Goal: Feedback & Contribution: Submit feedback/report problem

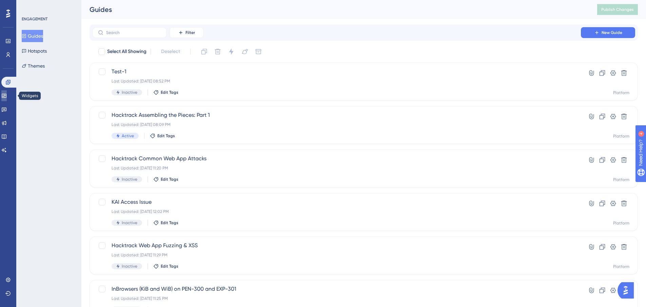
click at [6, 100] on link at bounding box center [3, 95] width 5 height 11
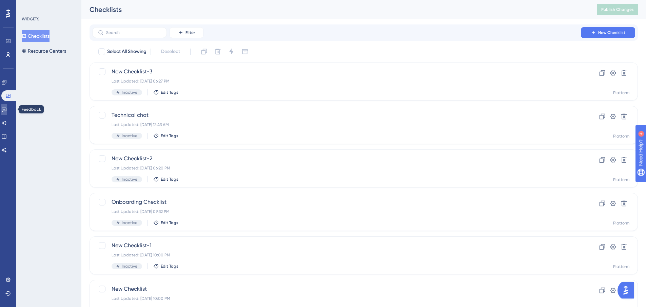
click at [6, 112] on icon at bounding box center [4, 109] width 5 height 4
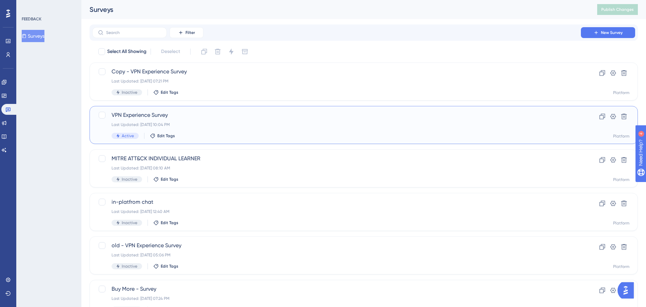
click at [277, 122] on div "Last Updated: [DATE] 10:04 PM" at bounding box center [337, 124] width 450 height 5
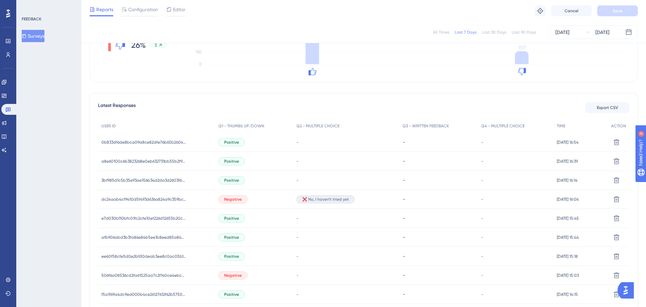
scroll to position [141, 0]
click at [315, 197] on span "❌ No, I haven’t tried yet" at bounding box center [325, 199] width 47 height 5
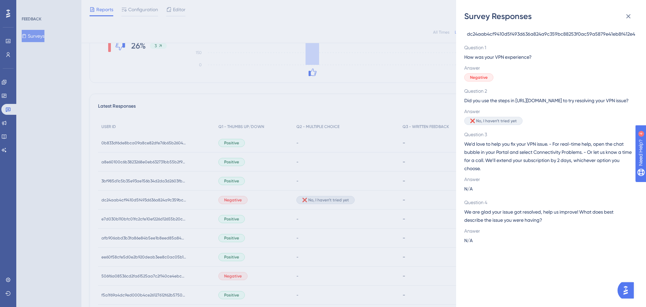
click at [498, 123] on span "❌ No, I haven’t tried yet" at bounding box center [493, 120] width 47 height 5
click at [497, 123] on span "❌ No, I haven’t tried yet" at bounding box center [493, 120] width 47 height 5
drag, startPoint x: 516, startPoint y: 130, endPoint x: 470, endPoint y: 130, distance: 46.5
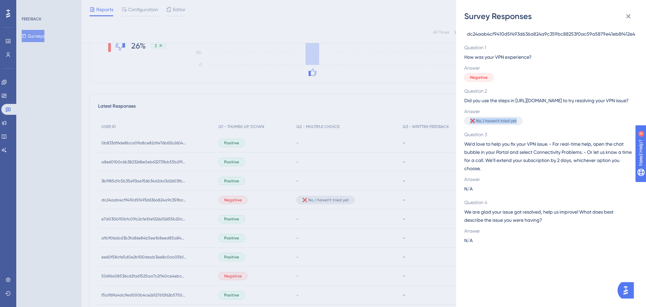
click at [470, 123] on span "❌ No, I haven’t tried yet" at bounding box center [493, 120] width 47 height 5
copy span "❌ No, I haven’t tried yet"
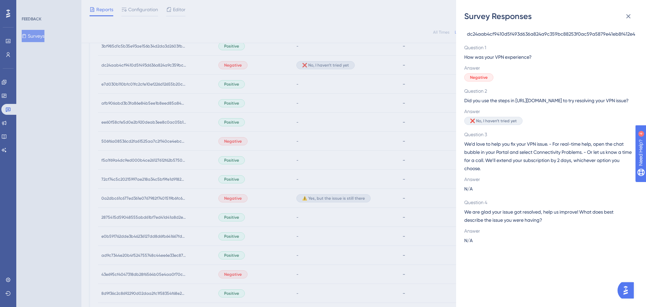
scroll to position [287, 5]
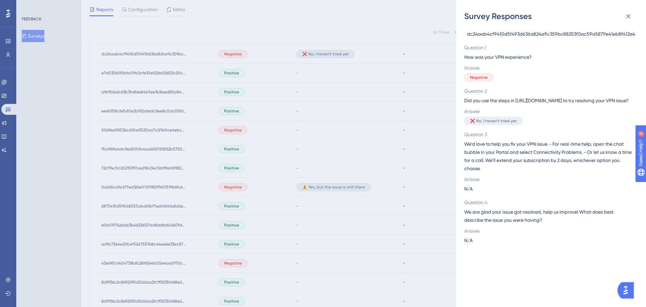
click at [303, 188] on div "Survey Responses dc24aab4cf9410d5f493d636a824a9c359bc88253f0ac59a5879e41eb8f412…" at bounding box center [323, 153] width 646 height 307
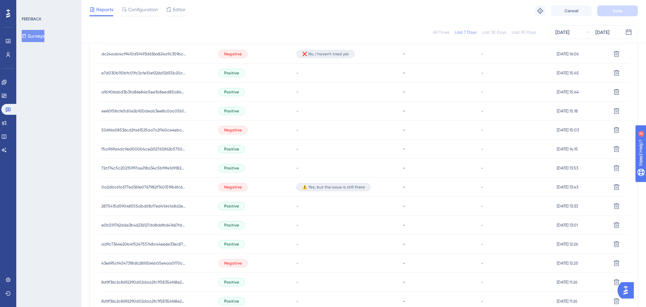
click at [304, 185] on span "⚠️ Yes, but the issue is still there" at bounding box center [333, 186] width 63 height 5
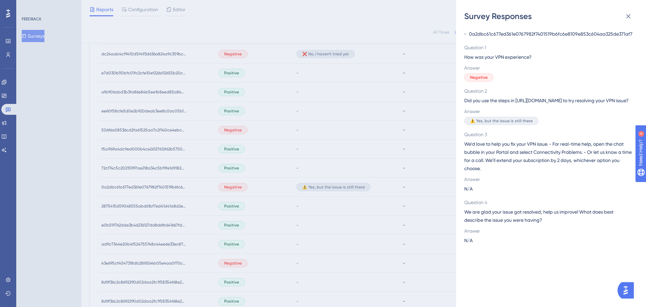
click at [503, 125] on div "⚠️ Yes, but the issue is still there" at bounding box center [501, 121] width 74 height 8
copy span "⚠️ Yes, but the issue is still there"
